Goal: Task Accomplishment & Management: Manage account settings

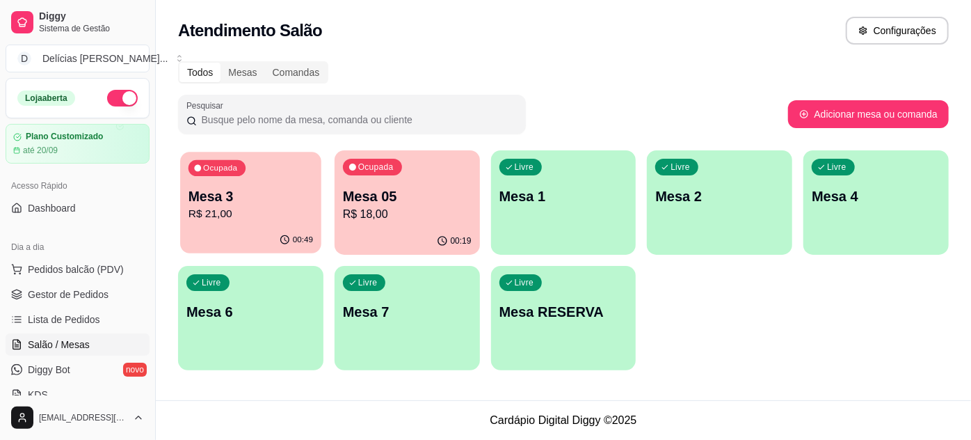
click at [271, 219] on p "R$ 21,00" at bounding box center [251, 214] width 125 height 16
click at [223, 216] on p "R$ 21,00" at bounding box center [250, 214] width 129 height 17
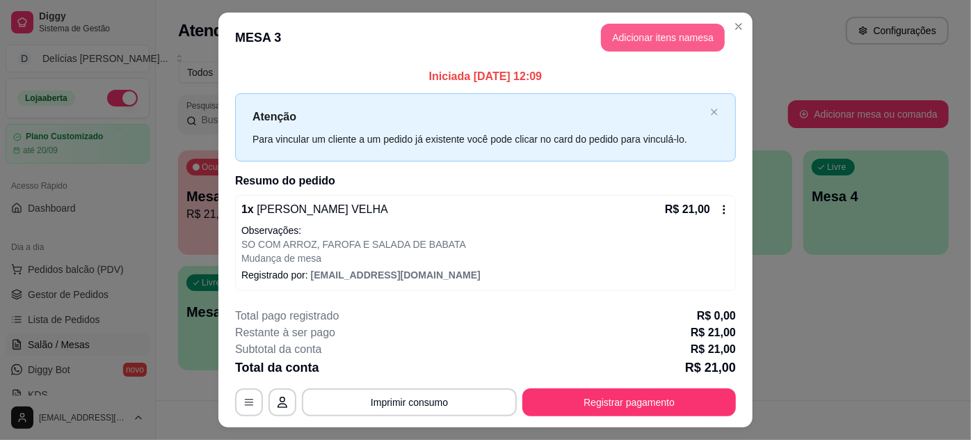
click at [647, 38] on button "Adicionar itens na mesa" at bounding box center [663, 38] width 124 height 28
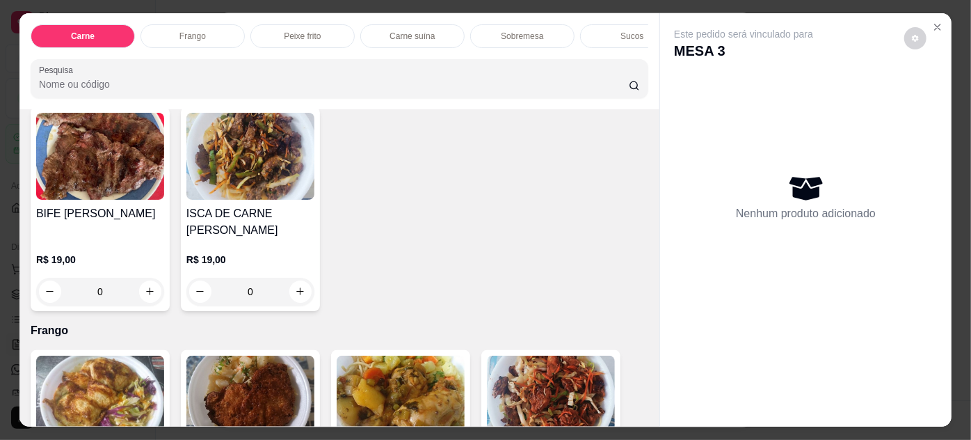
scroll to position [632, 0]
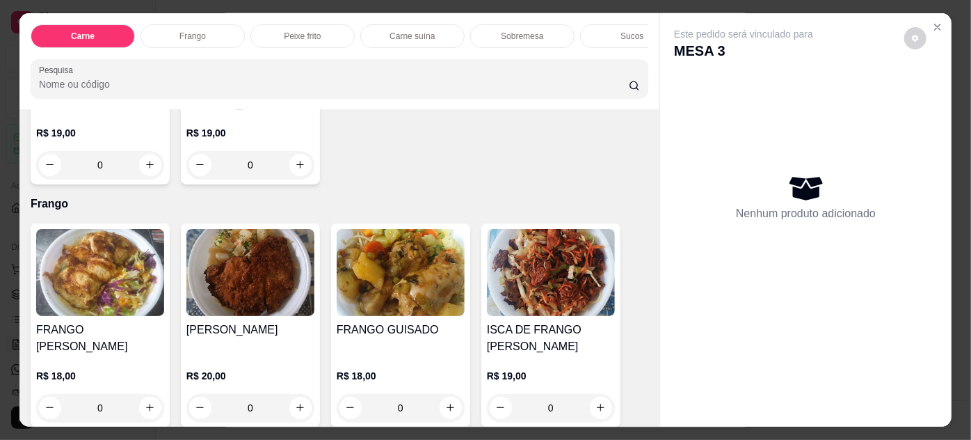
click at [226, 259] on img at bounding box center [250, 272] width 128 height 87
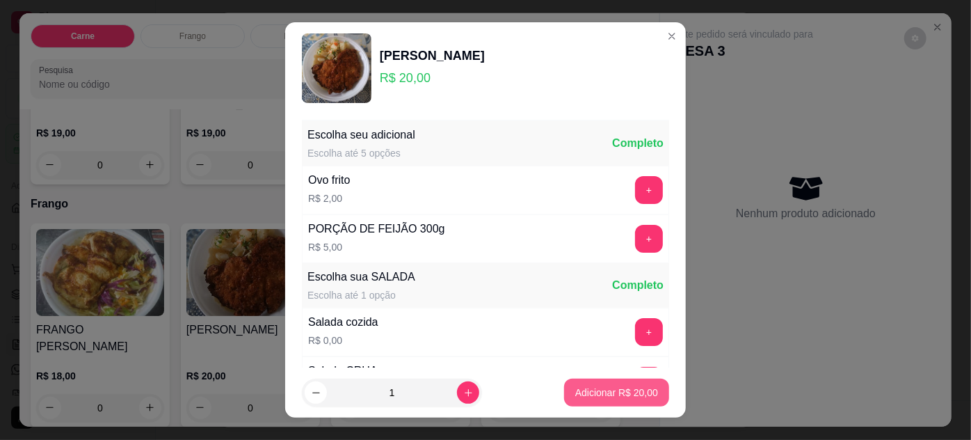
click at [584, 390] on p "Adicionar R$ 20,00" at bounding box center [616, 392] width 83 height 14
type input "1"
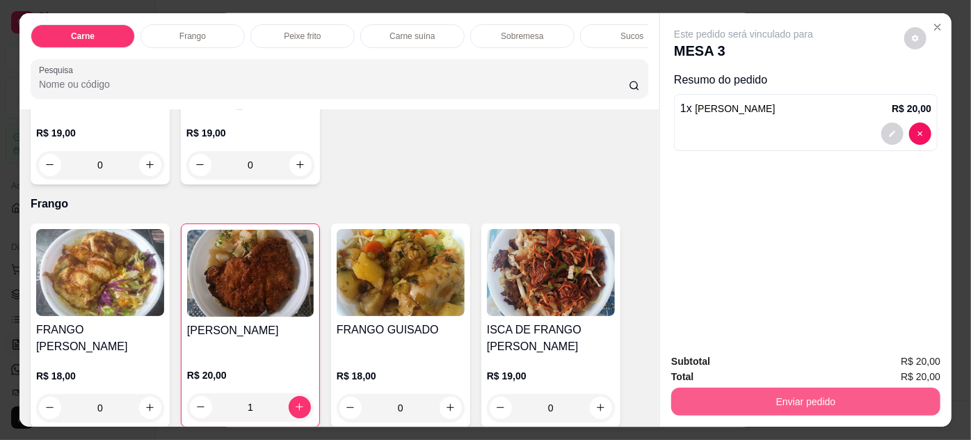
click at [797, 399] on button "Enviar pedido" at bounding box center [805, 402] width 269 height 28
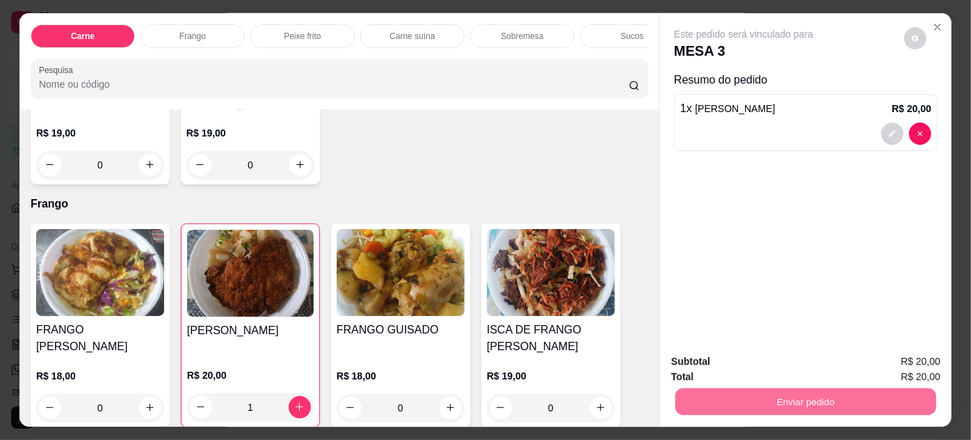
click at [751, 365] on button "Não registrar e enviar pedido" at bounding box center [760, 362] width 145 height 26
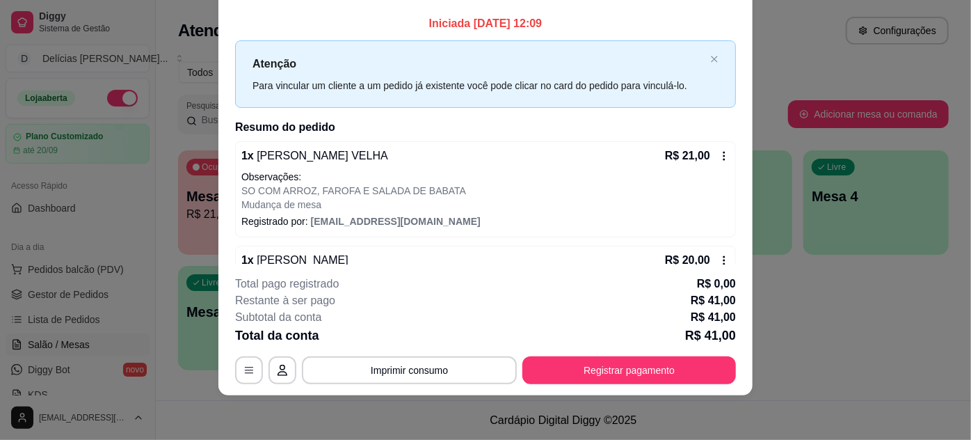
scroll to position [0, 0]
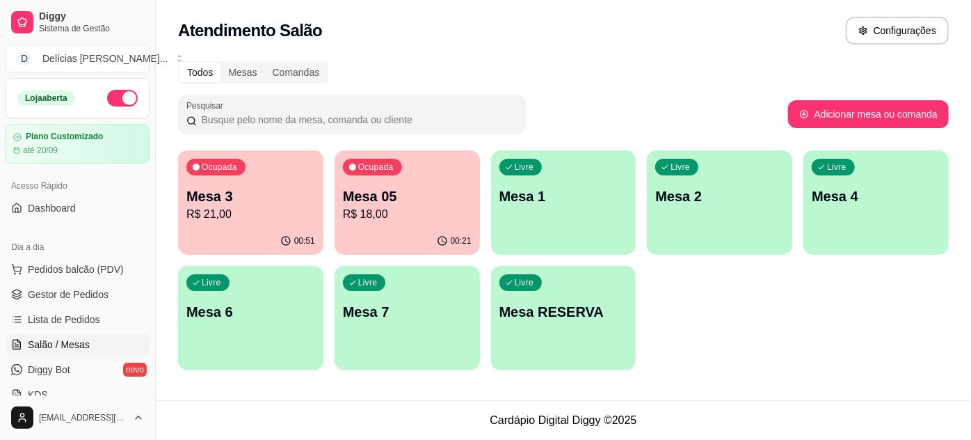
click at [270, 215] on p "R$ 21,00" at bounding box center [250, 214] width 129 height 17
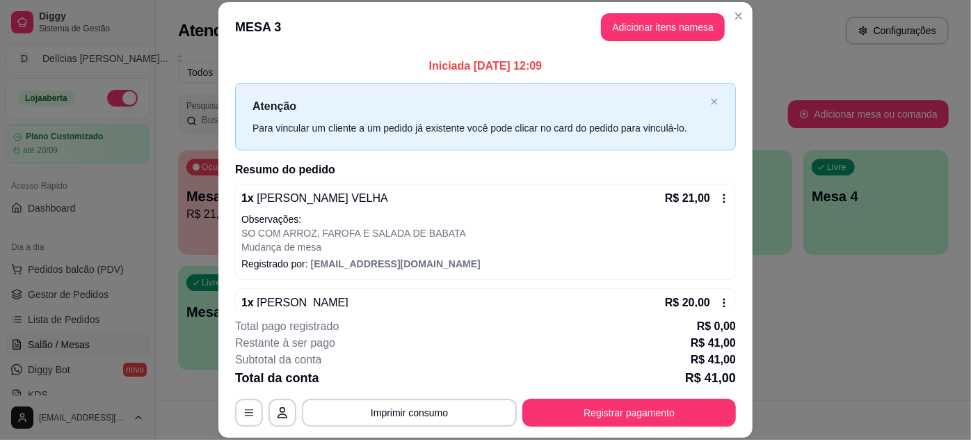
click at [371, 242] on p "Mudança de mesa" at bounding box center [485, 247] width 488 height 14
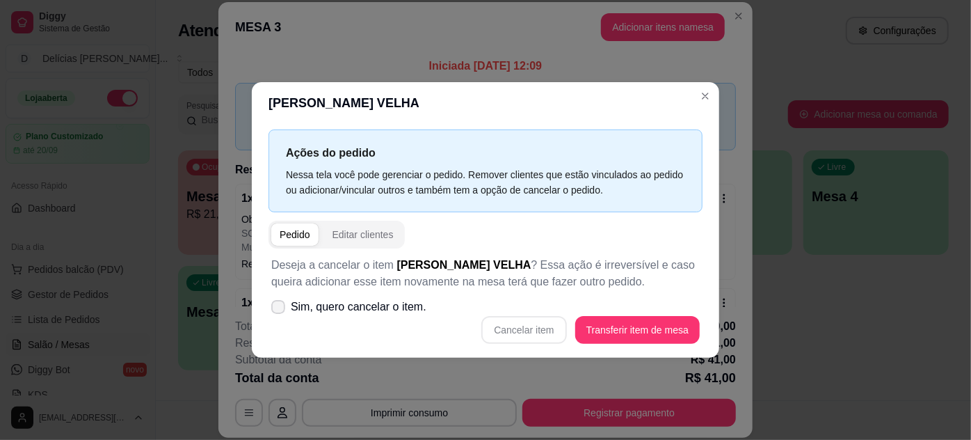
click at [282, 305] on icon at bounding box center [278, 307] width 11 height 8
click at [280, 310] on input "Sim, quero cancelar o item." at bounding box center [275, 314] width 9 height 9
checkbox input "true"
click at [541, 326] on button "Cancelar item" at bounding box center [524, 330] width 83 height 27
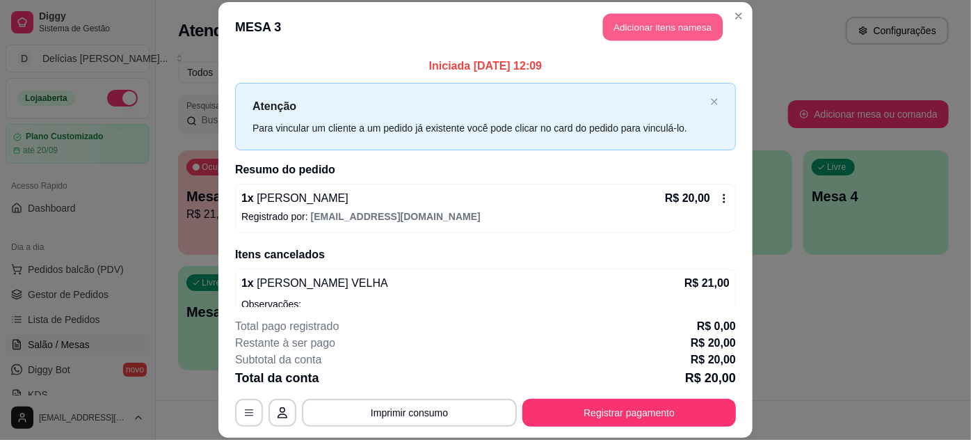
click at [696, 29] on button "Adicionar itens na mesa" at bounding box center [663, 27] width 120 height 27
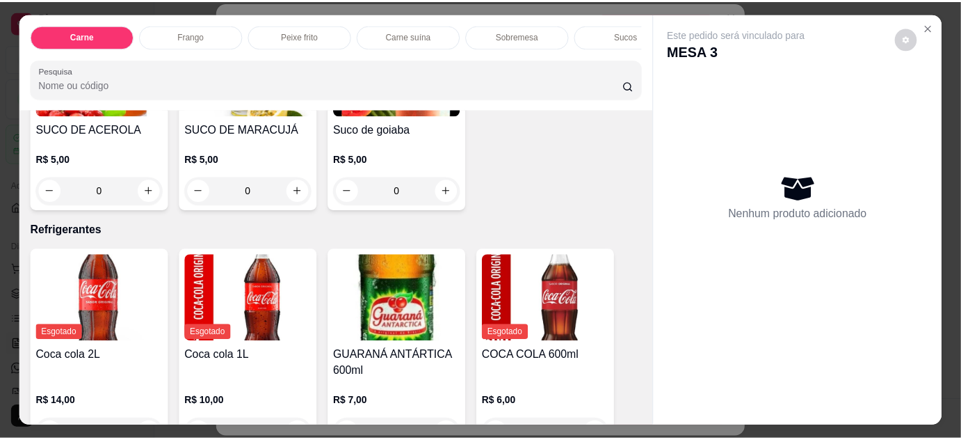
scroll to position [1644, 0]
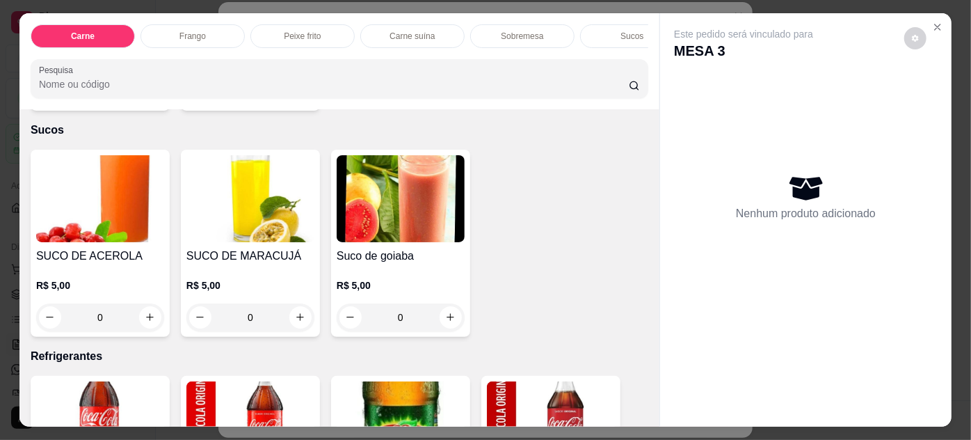
click at [376, 184] on img at bounding box center [401, 198] width 128 height 87
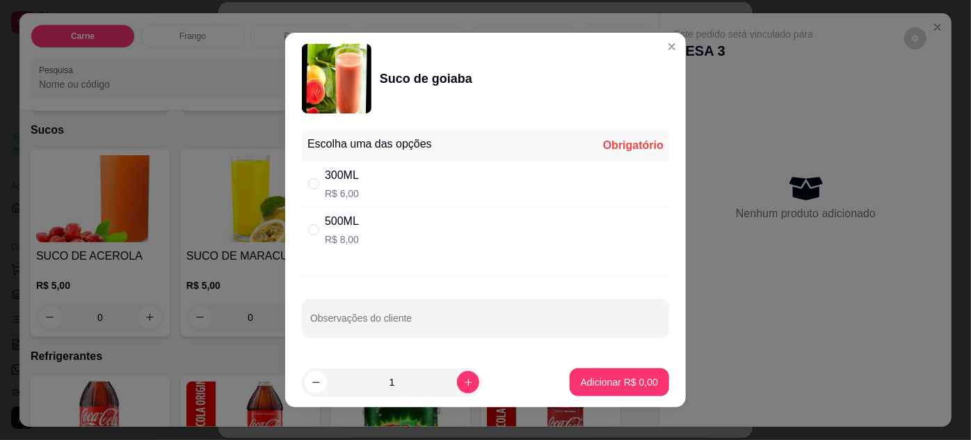
click at [349, 186] on div "300ML R$ 6,00" at bounding box center [342, 183] width 34 height 33
radio input "true"
click at [597, 376] on p "Adicionar R$ 6,00" at bounding box center [619, 381] width 75 height 13
type input "1"
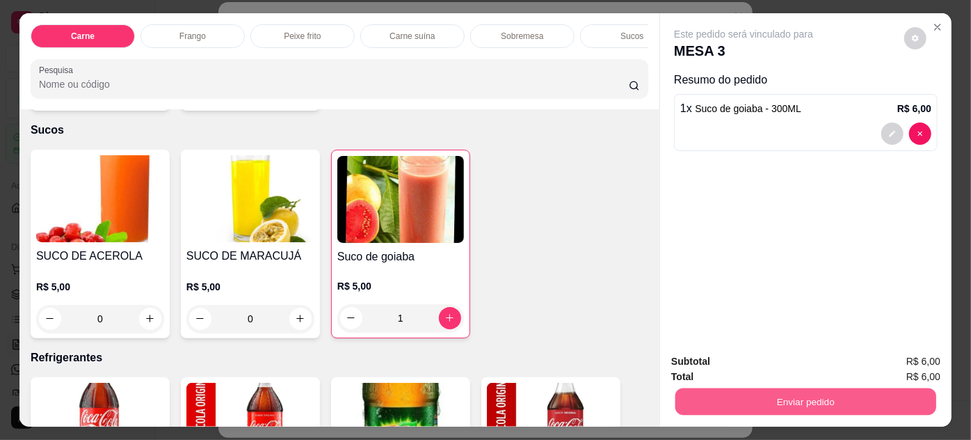
click at [724, 400] on button "Enviar pedido" at bounding box center [806, 401] width 261 height 27
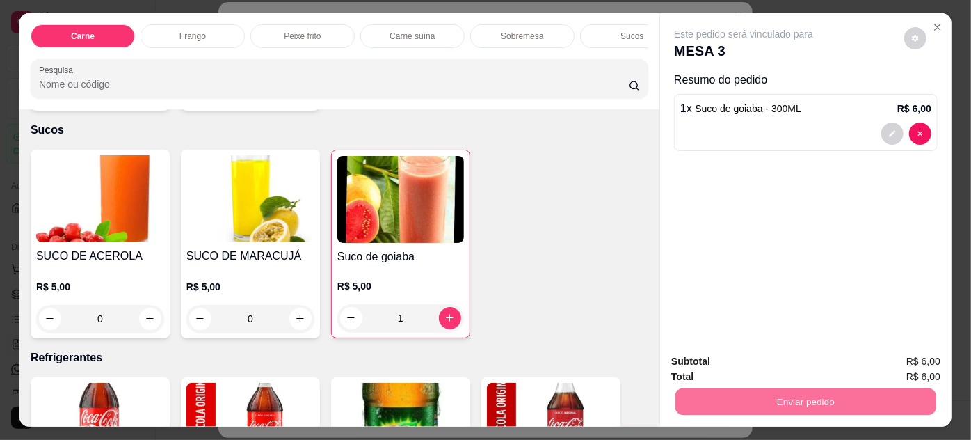
click at [730, 372] on button "Não registrar e enviar pedido" at bounding box center [760, 362] width 141 height 26
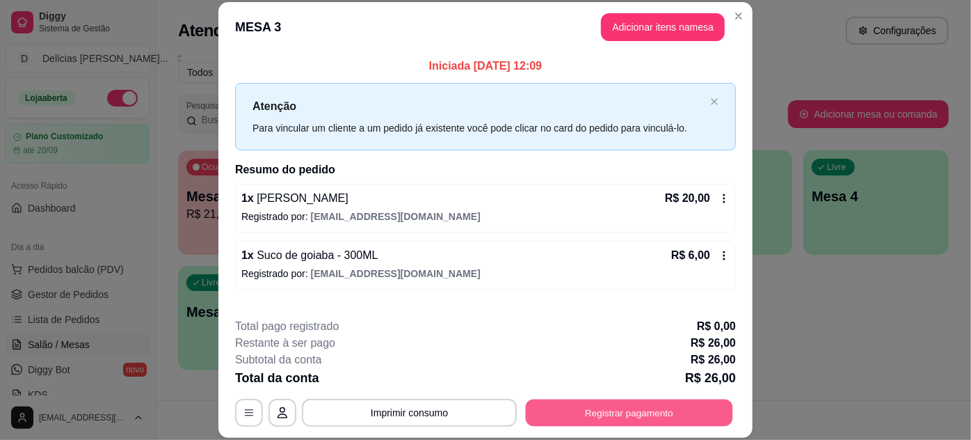
click at [664, 416] on button "Registrar pagamento" at bounding box center [629, 412] width 207 height 27
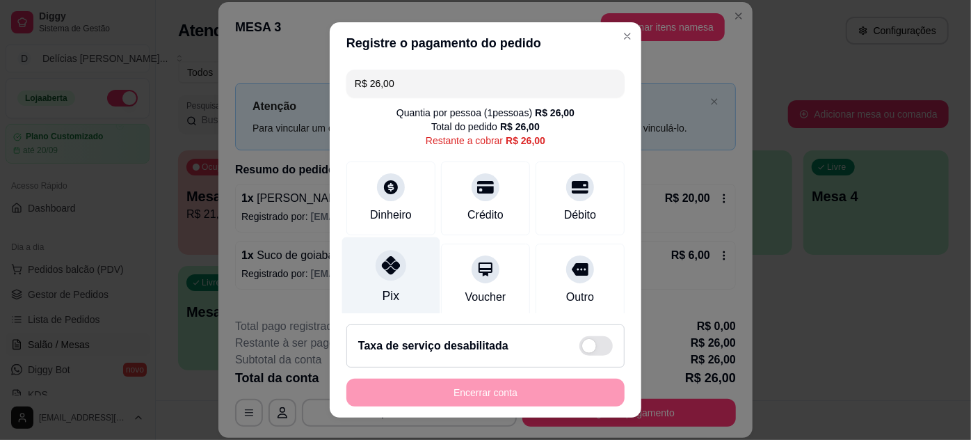
click at [370, 283] on div "Pix" at bounding box center [391, 277] width 98 height 81
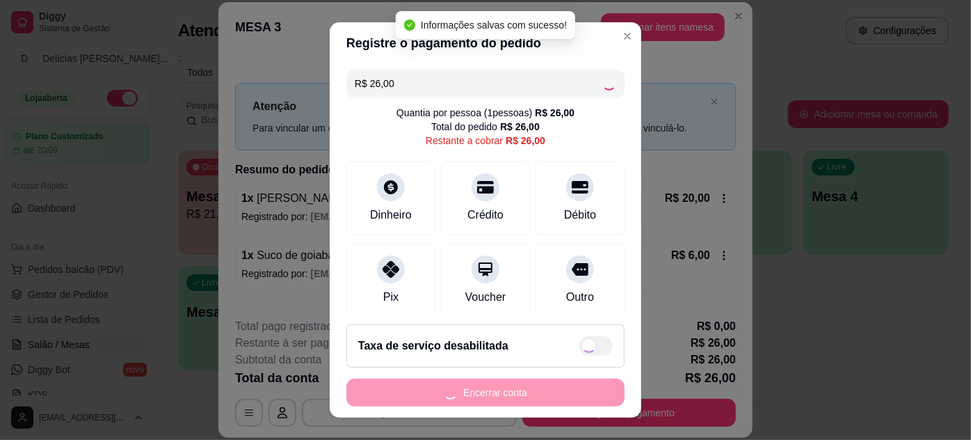
type input "R$ 0,00"
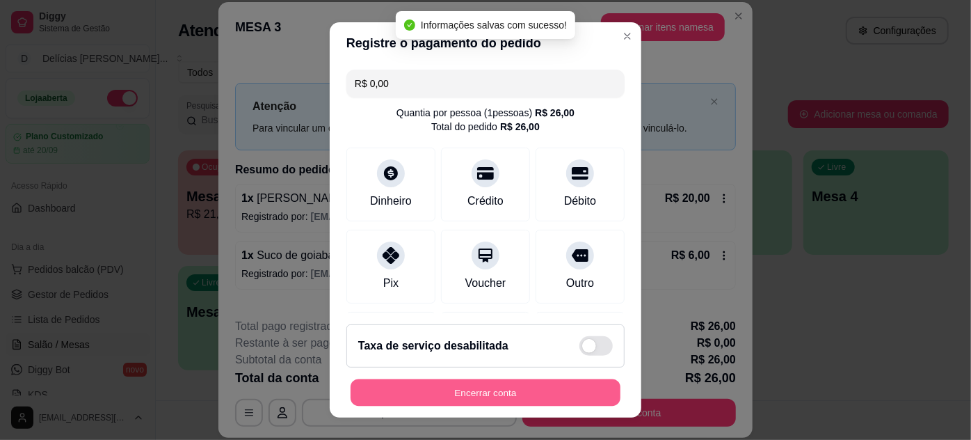
click at [508, 394] on button "Encerrar conta" at bounding box center [486, 392] width 270 height 27
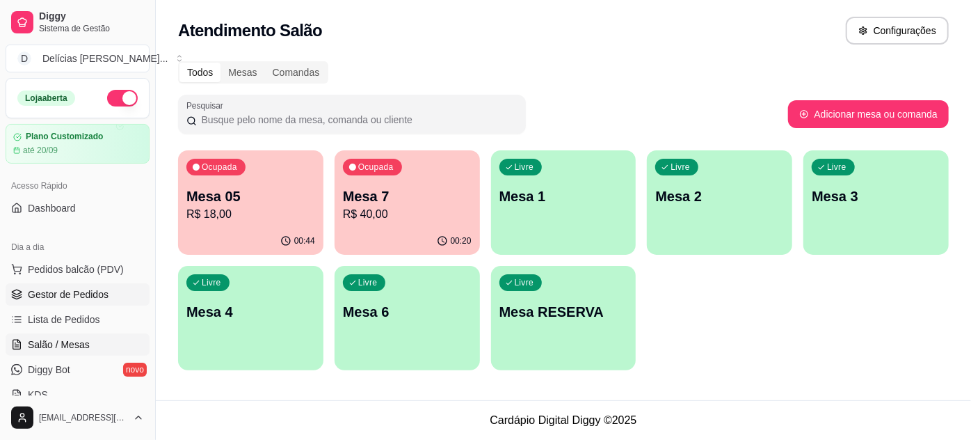
click at [67, 289] on span "Gestor de Pedidos" at bounding box center [68, 294] width 81 height 14
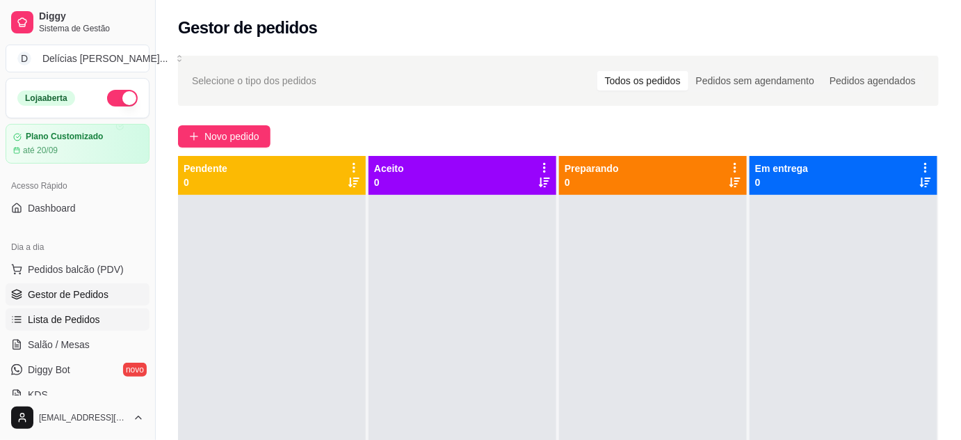
click at [65, 314] on span "Lista de Pedidos" at bounding box center [64, 319] width 72 height 14
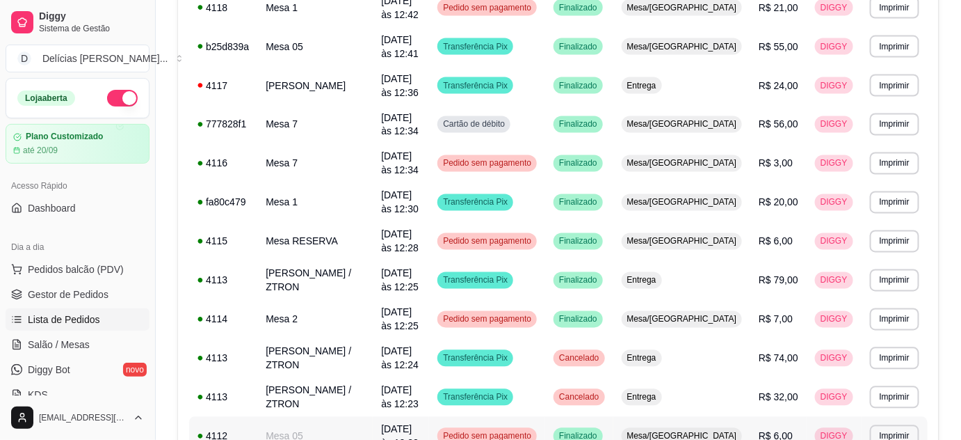
scroll to position [863, 0]
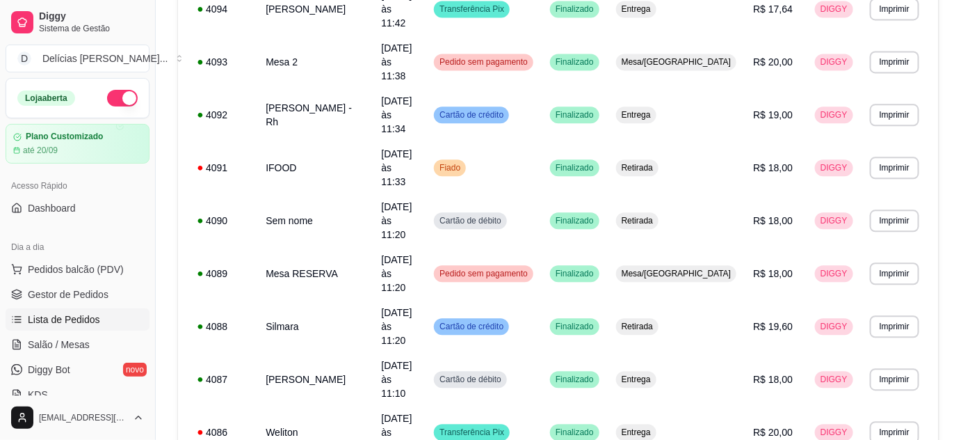
scroll to position [1030, 0]
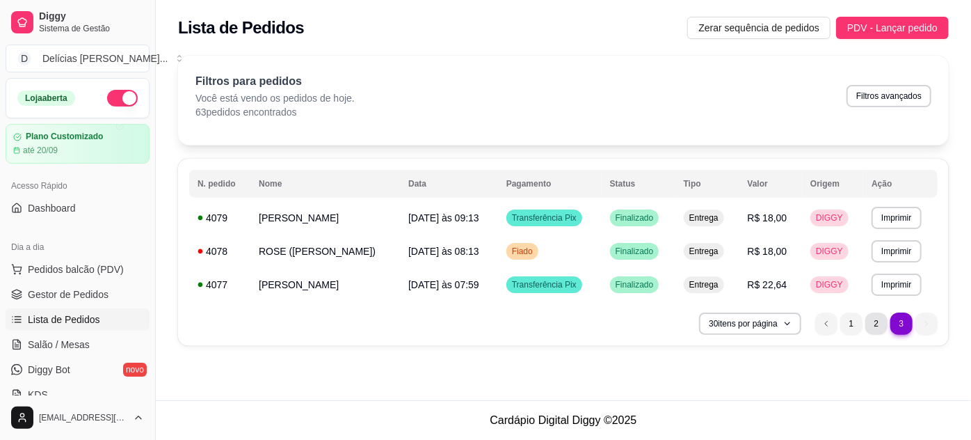
click at [876, 328] on li "2" at bounding box center [876, 323] width 22 height 22
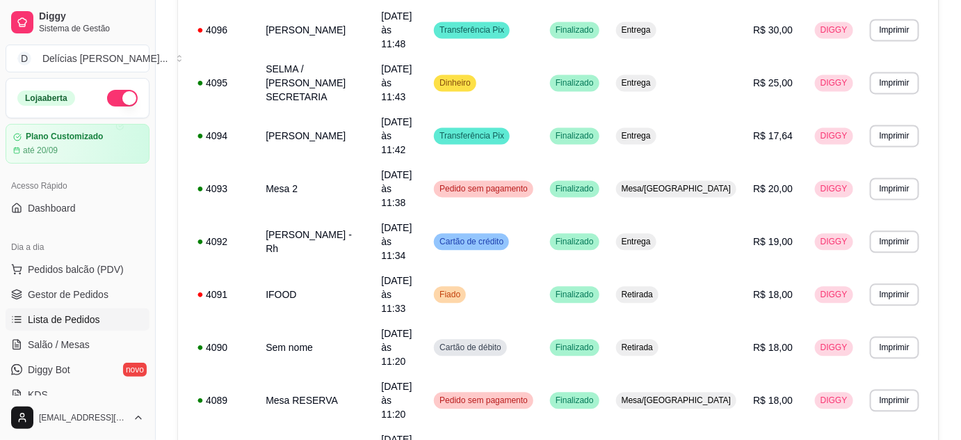
scroll to position [1012, 0]
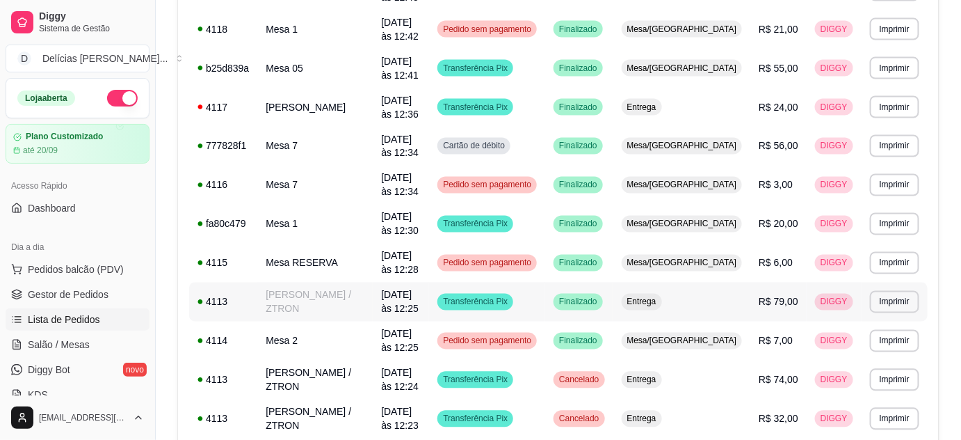
scroll to position [610, 0]
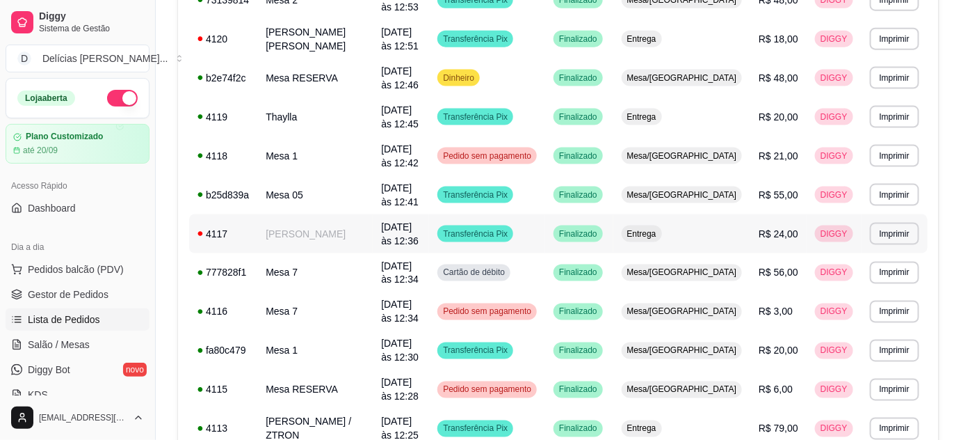
click at [336, 214] on td "[PERSON_NAME]" at bounding box center [314, 233] width 115 height 39
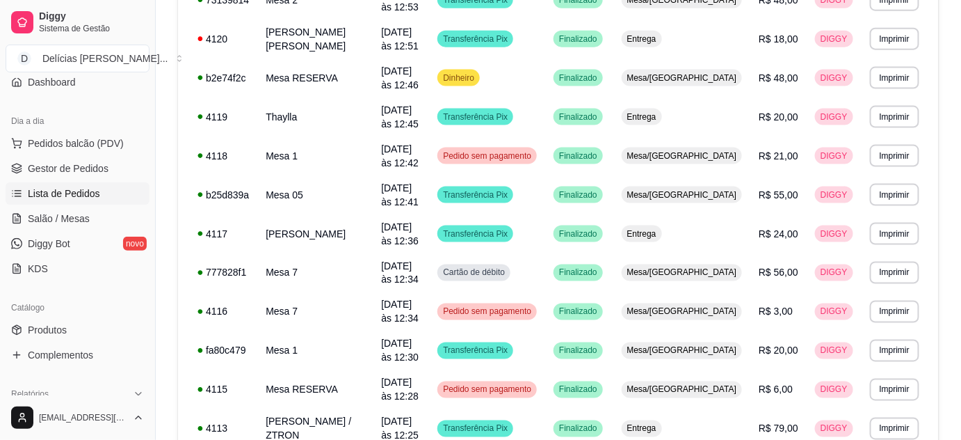
scroll to position [253, 0]
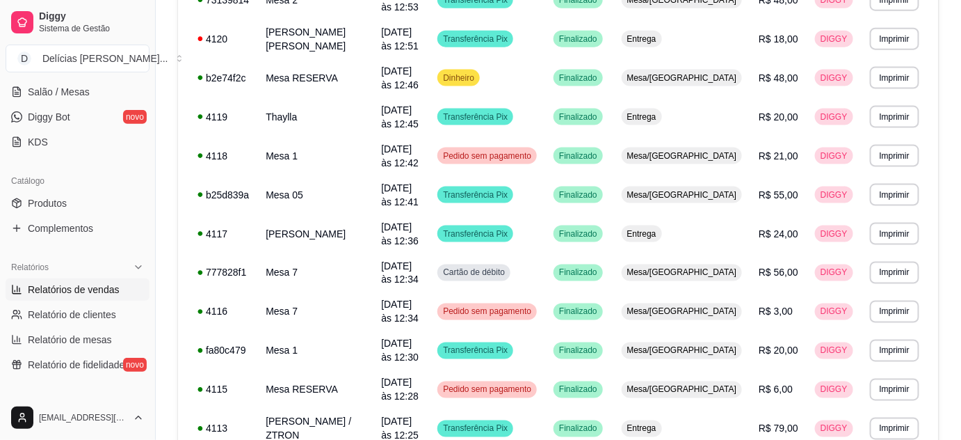
click at [86, 286] on span "Relatórios de vendas" at bounding box center [74, 289] width 92 height 14
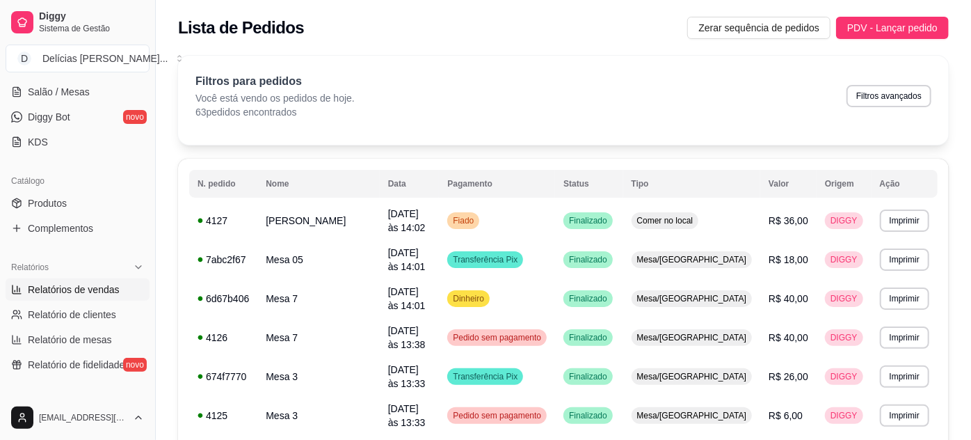
select select "ALL"
select select "0"
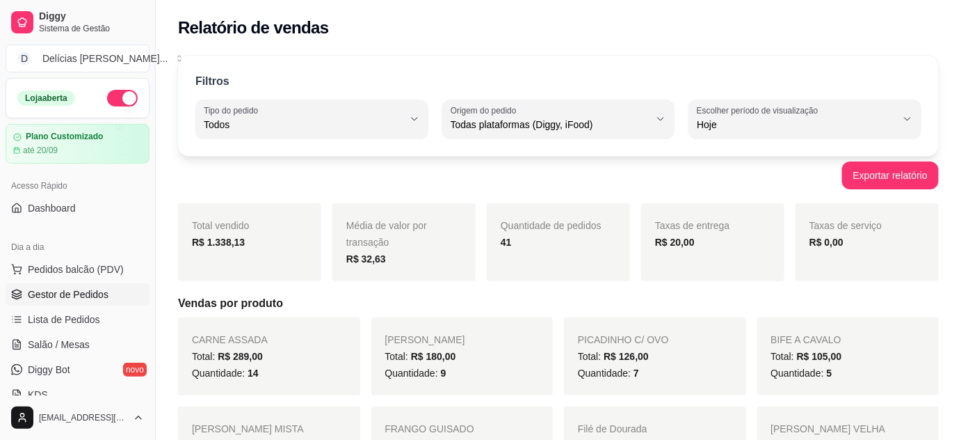
click at [99, 293] on span "Gestor de Pedidos" at bounding box center [68, 294] width 81 height 14
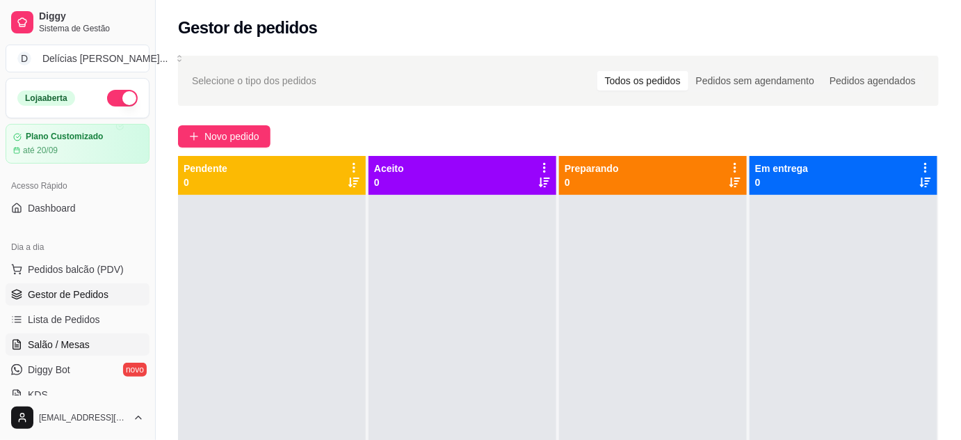
click at [71, 339] on span "Salão / Mesas" at bounding box center [59, 344] width 62 height 14
